Goal: Information Seeking & Learning: Find specific fact

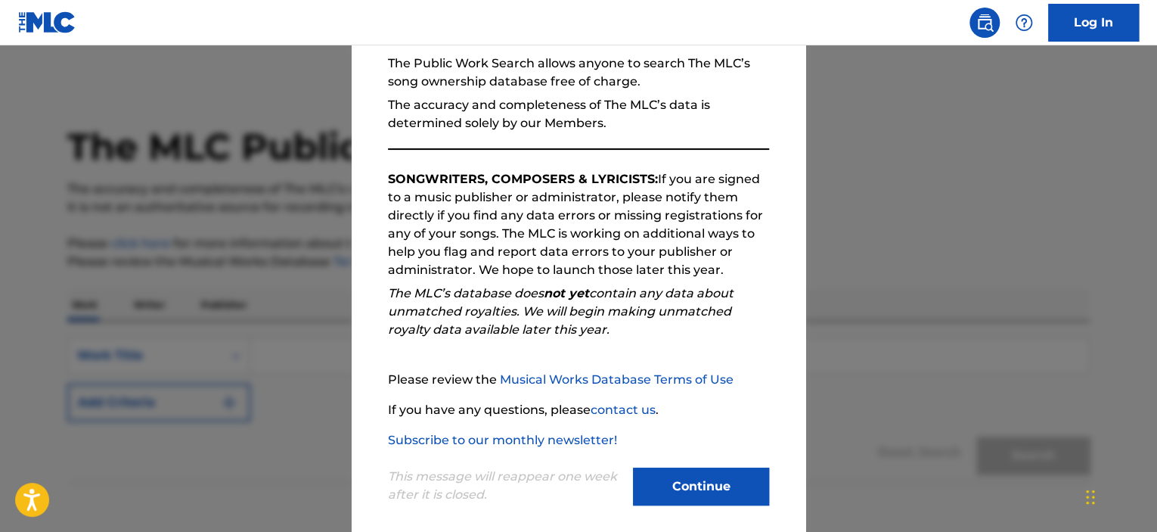
scroll to position [160, 0]
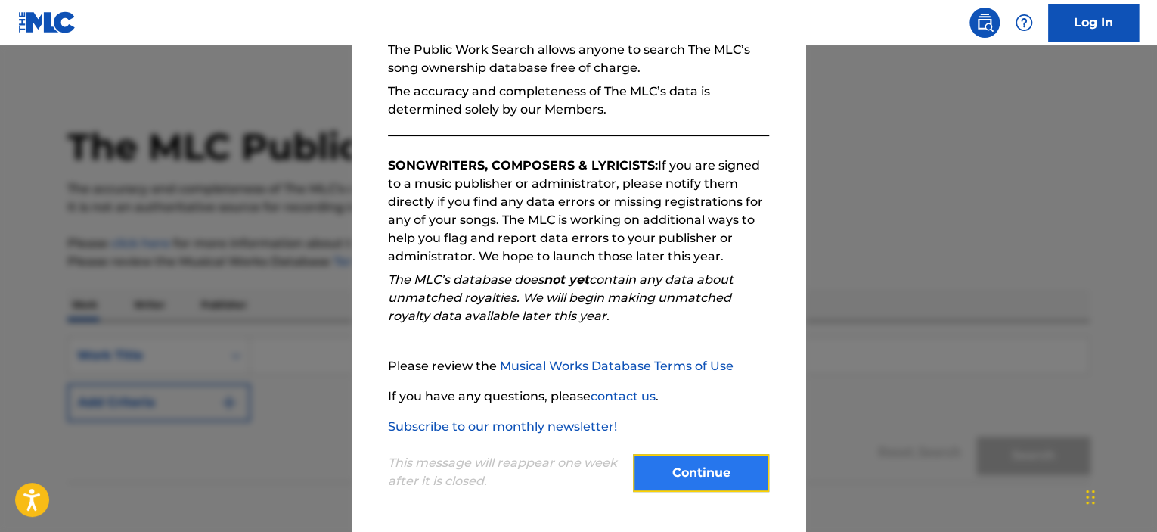
click at [708, 469] on button "Continue" at bounding box center [701, 473] width 136 height 38
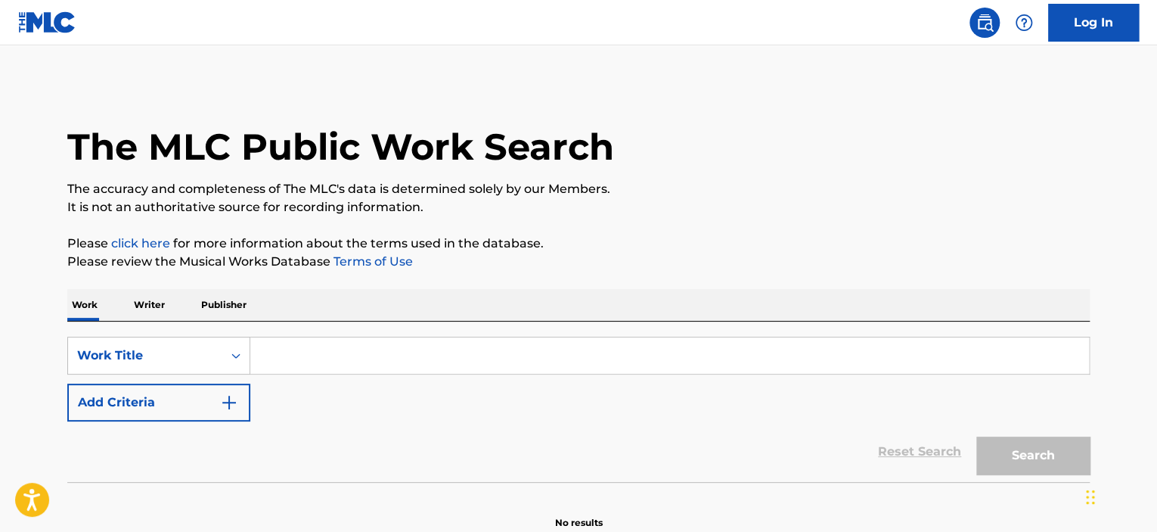
scroll to position [77, 0]
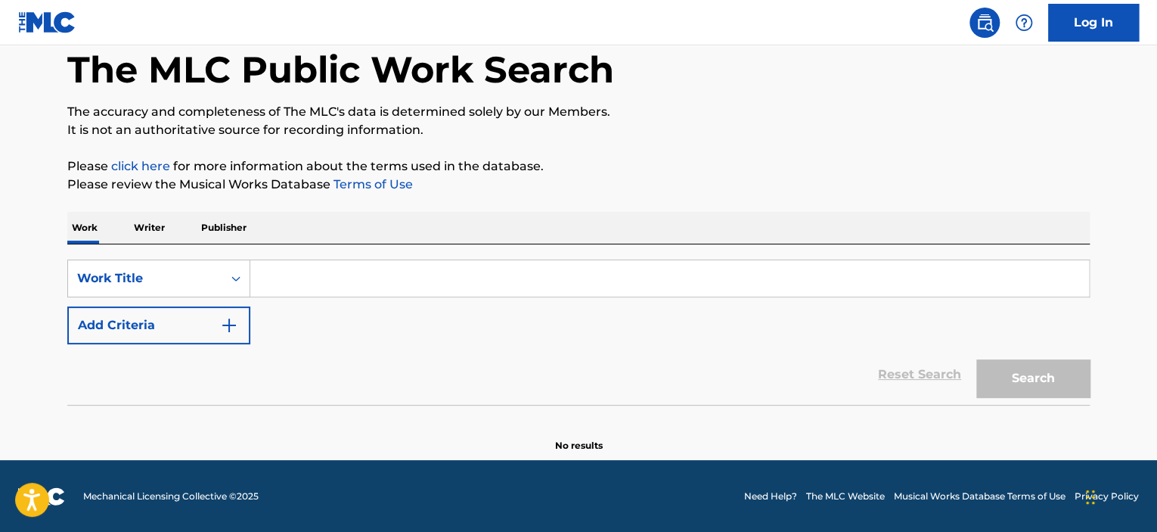
click at [151, 224] on p "Writer" at bounding box center [149, 228] width 40 height 32
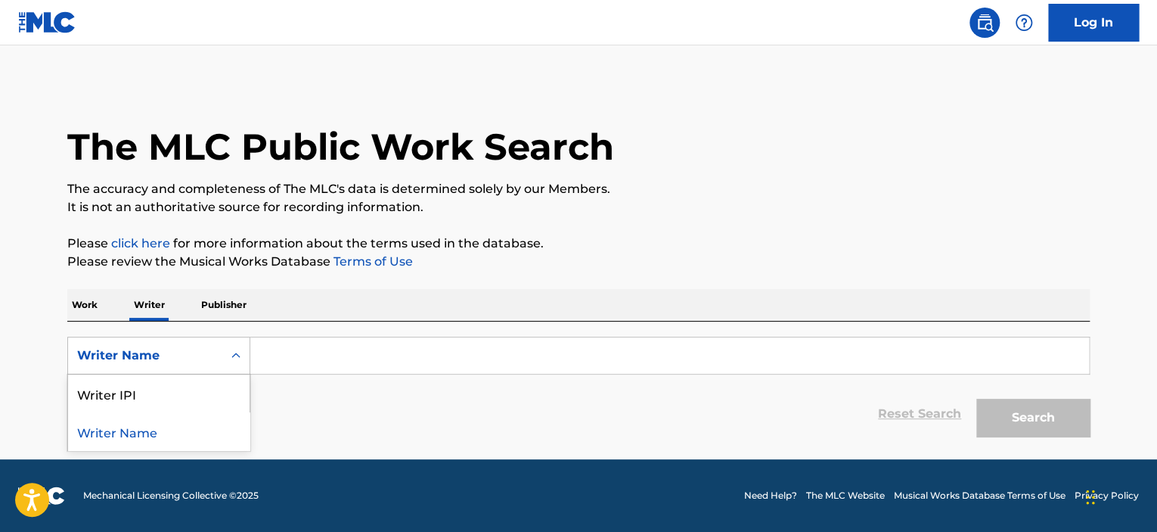
click at [225, 349] on div "Search Form" at bounding box center [235, 355] width 27 height 27
click at [294, 353] on input "Search Form" at bounding box center [669, 355] width 839 height 36
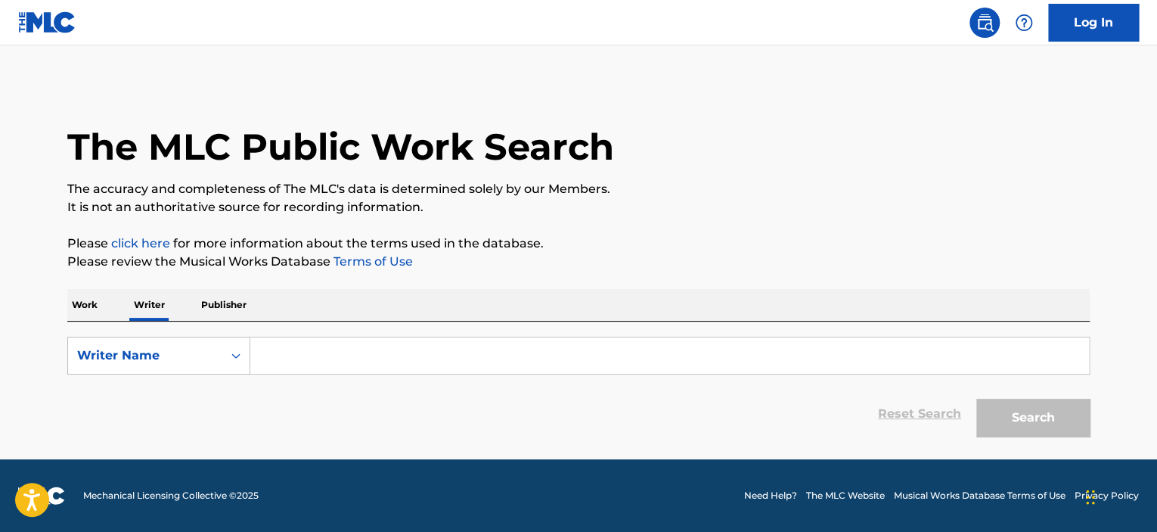
type input "abdulbaaeth"
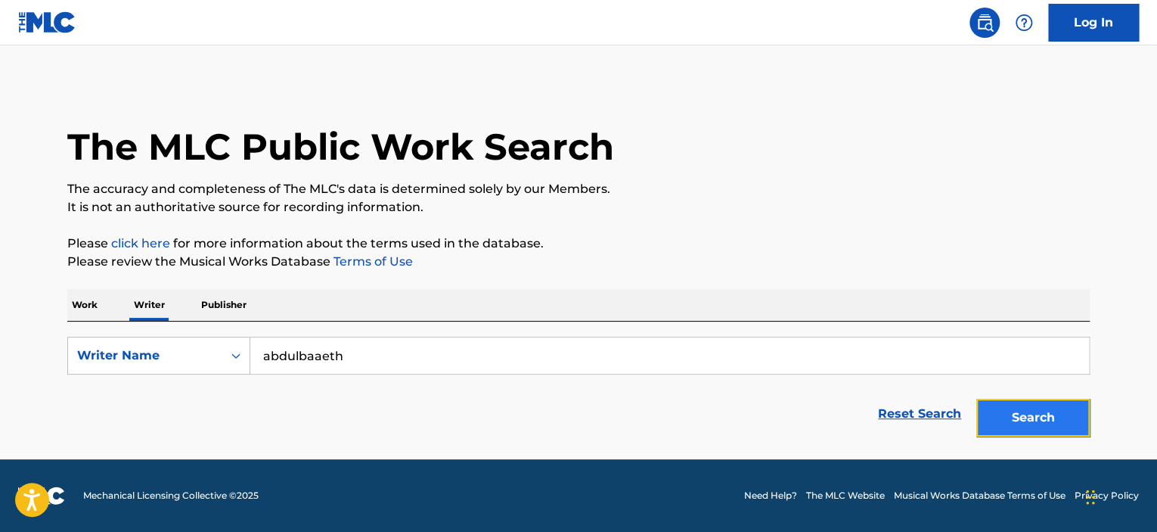
click at [1068, 434] on button "Search" at bounding box center [1032, 417] width 113 height 38
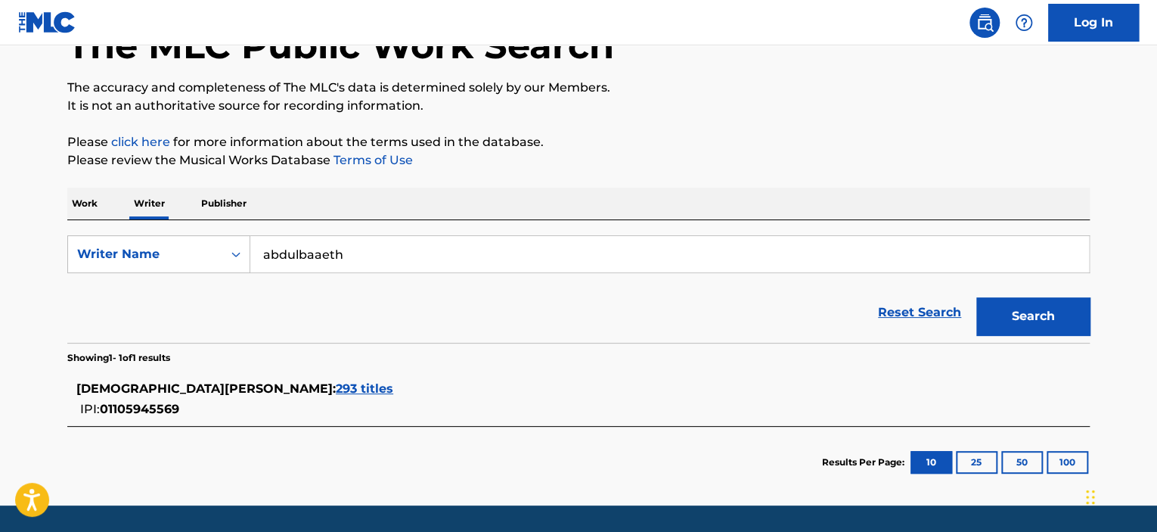
scroll to position [146, 0]
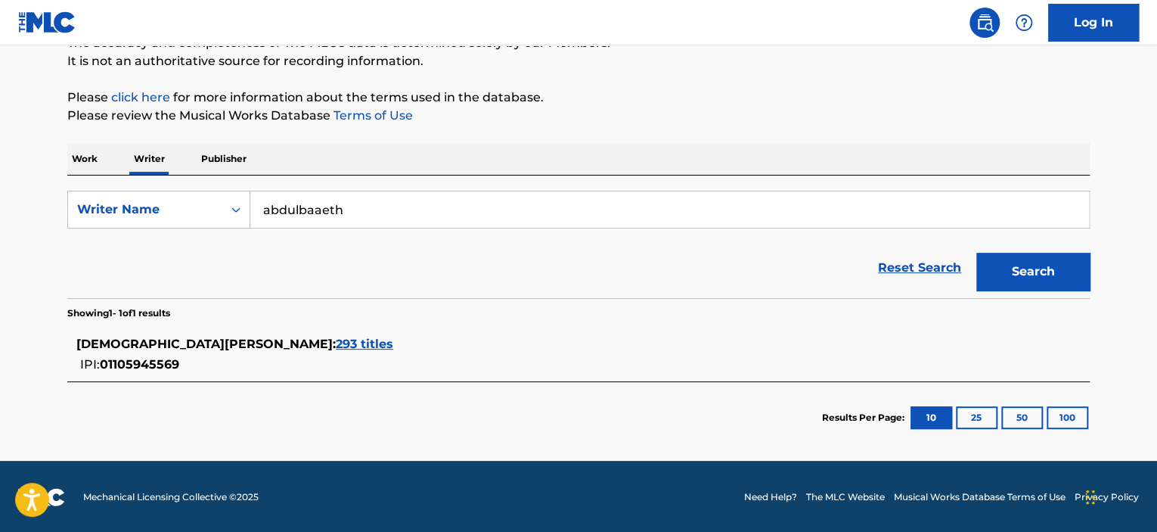
click at [336, 337] on span "293 titles" at bounding box center [364, 343] width 57 height 14
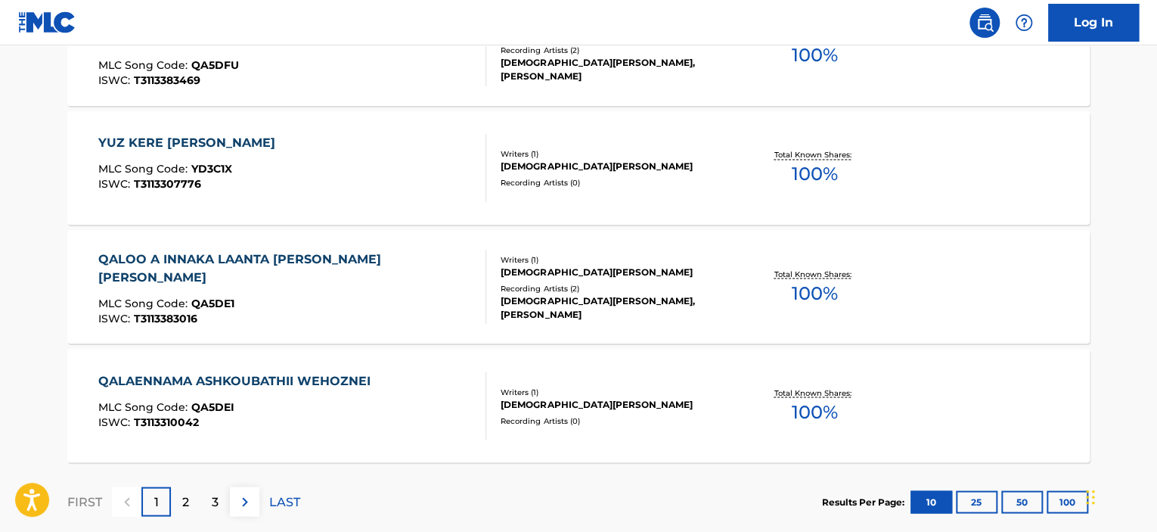
scroll to position [1319, 0]
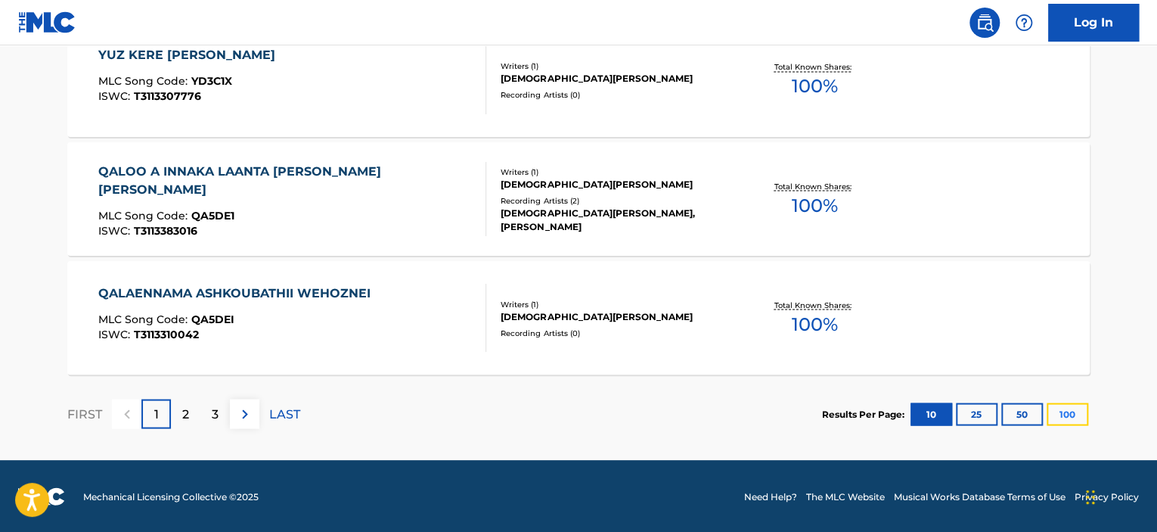
click at [1068, 411] on button "100" at bounding box center [1067, 413] width 42 height 23
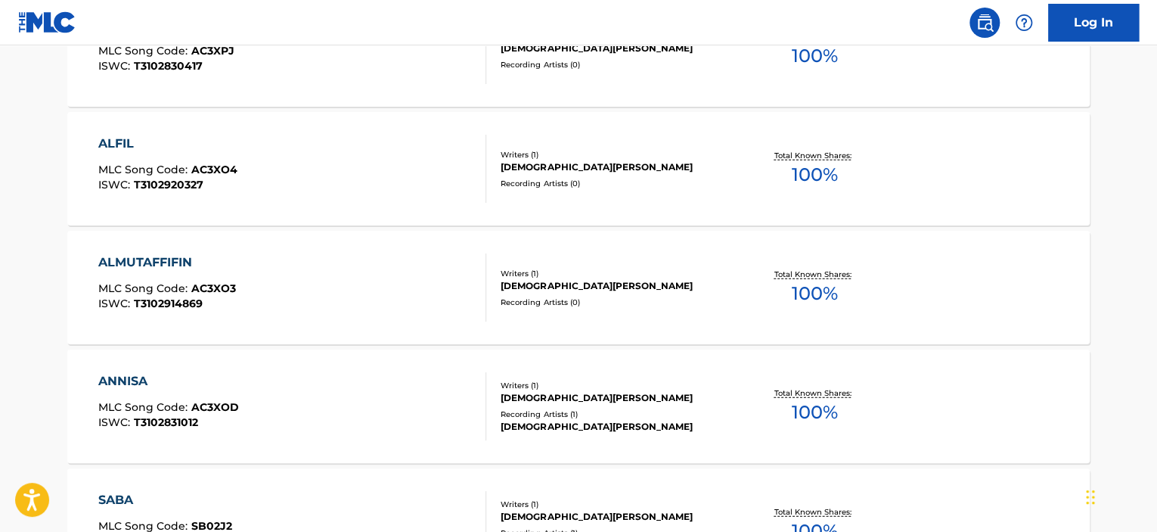
scroll to position [7522, 0]
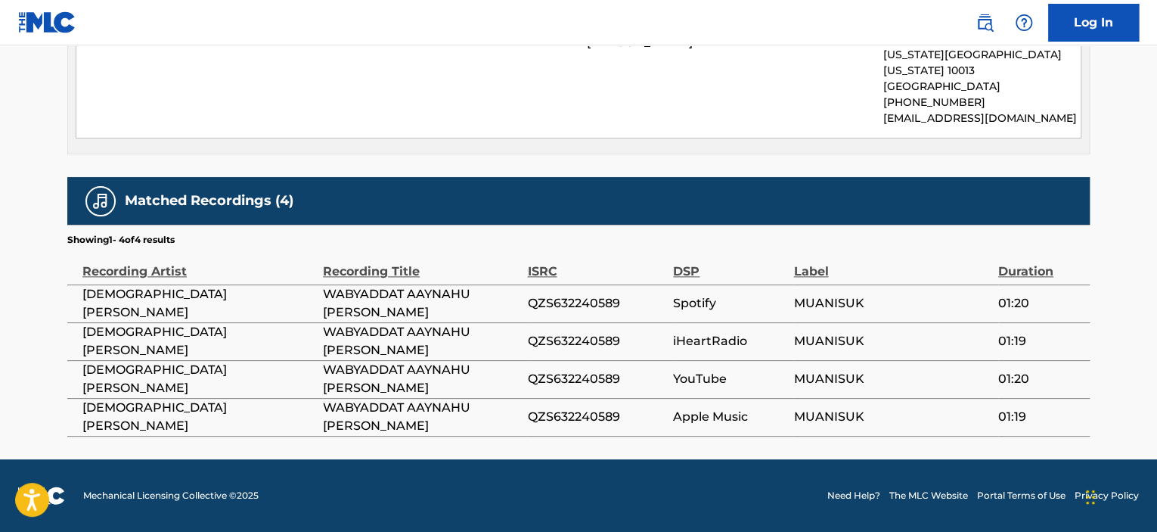
scroll to position [815, 0]
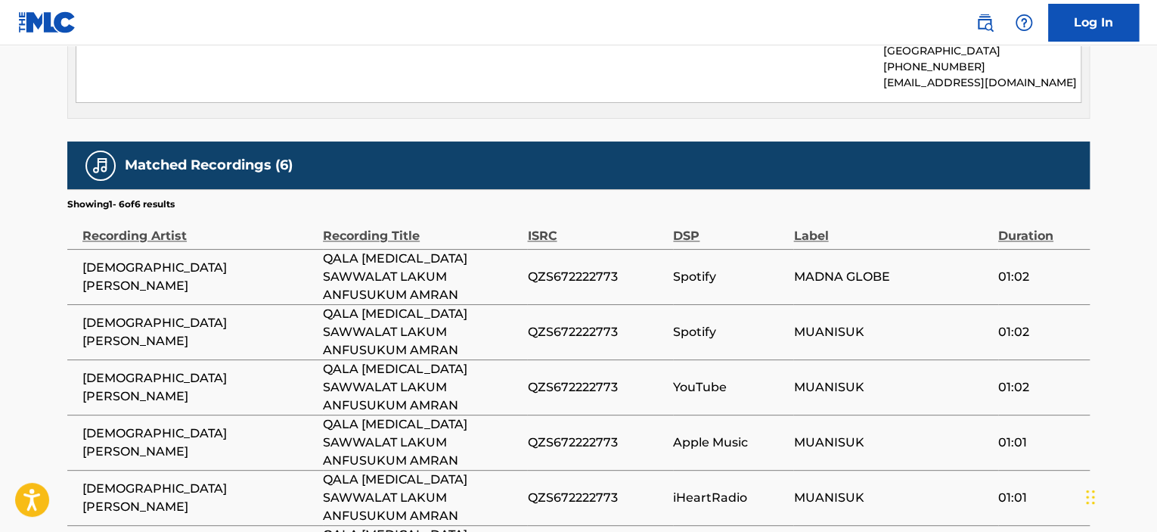
scroll to position [866, 0]
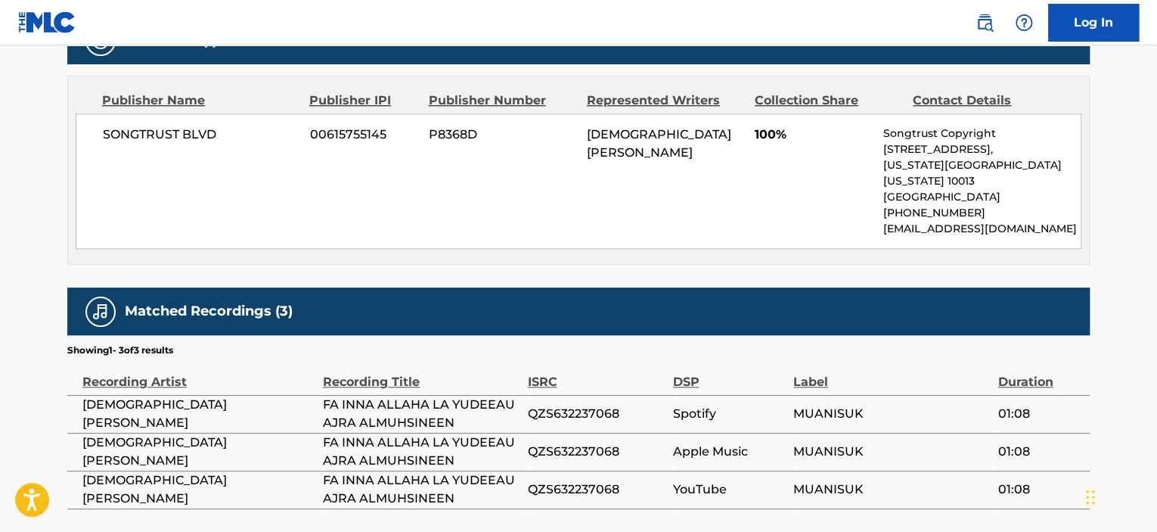
scroll to position [777, 0]
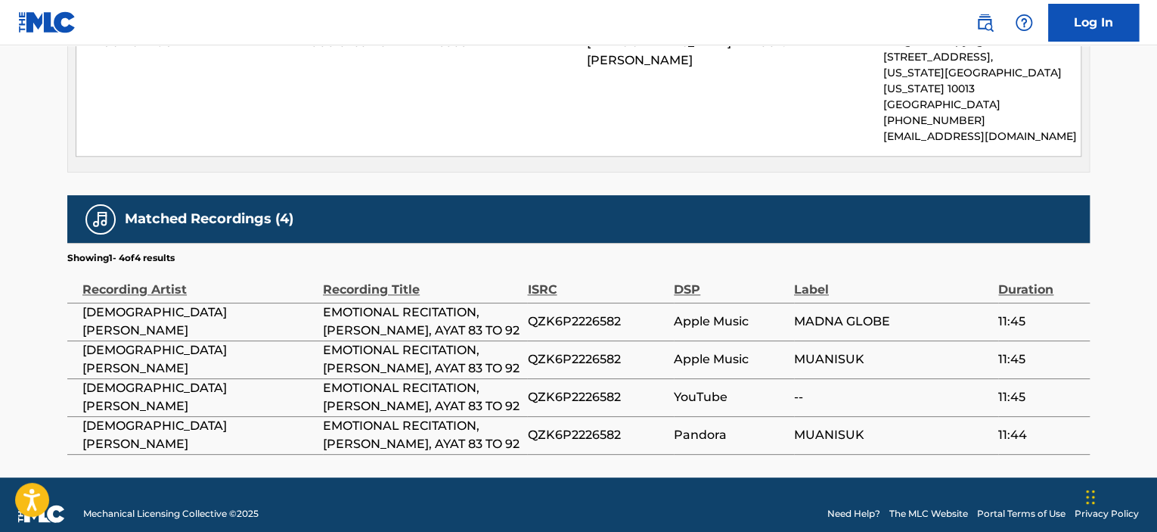
scroll to position [814, 0]
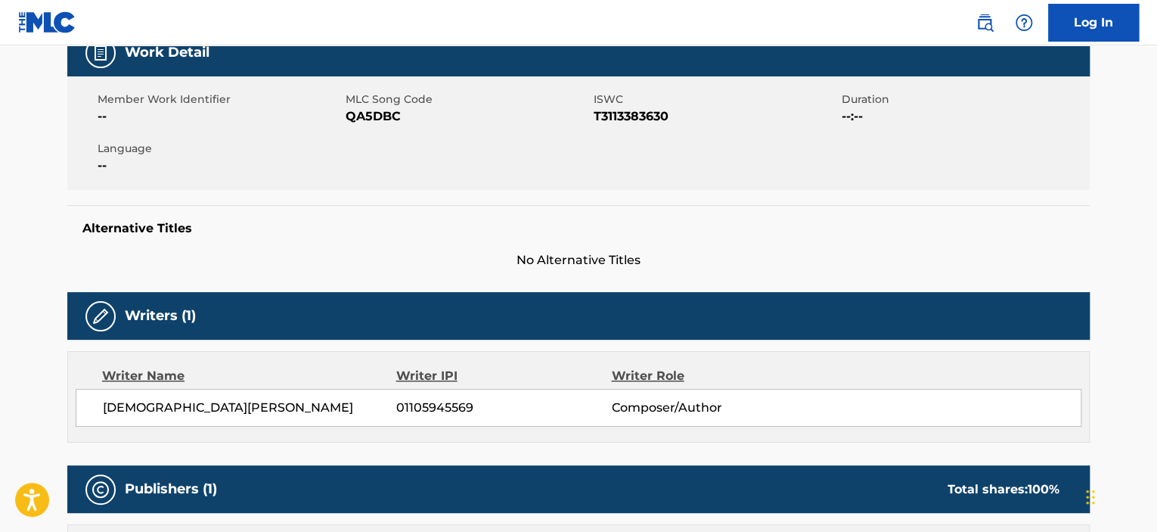
scroll to position [286, 0]
